Goal: Browse casually

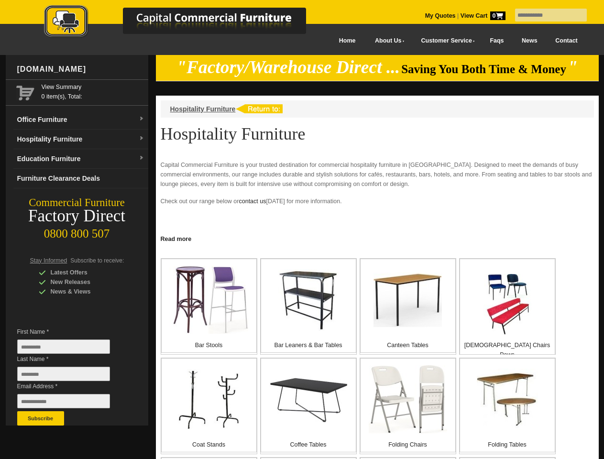
click at [545, 15] on input "text" at bounding box center [551, 15] width 72 height 13
click at [71, 376] on input "Last Name *" at bounding box center [63, 374] width 93 height 14
click at [41, 418] on button "Subscribe" at bounding box center [40, 418] width 47 height 14
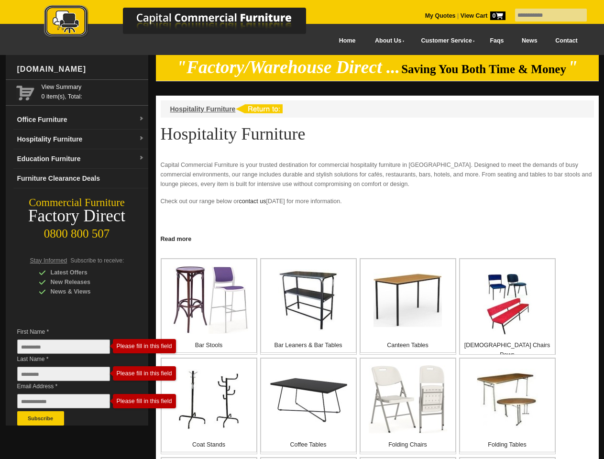
click at [377, 238] on link "Read more" at bounding box center [377, 238] width 443 height 12
